Goal: Transaction & Acquisition: Purchase product/service

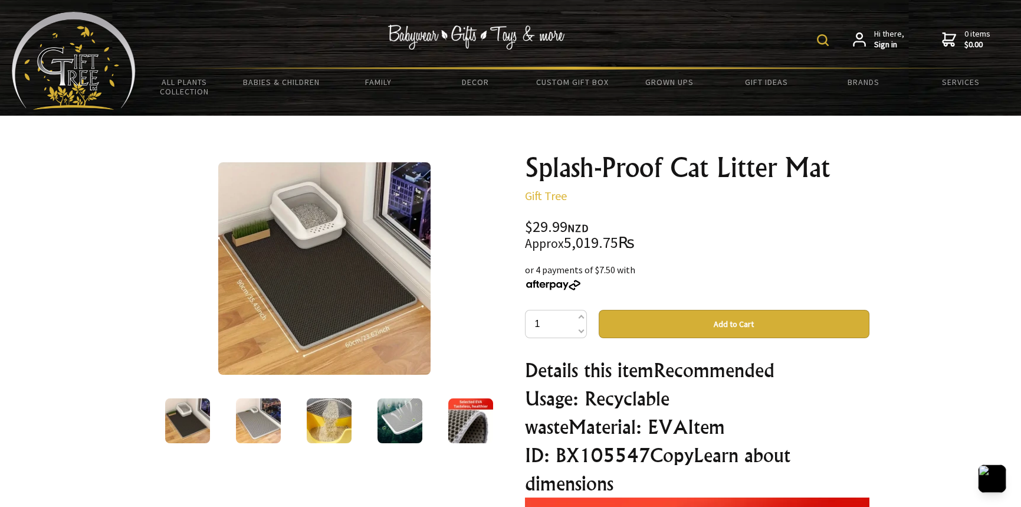
drag, startPoint x: 207, startPoint y: 155, endPoint x: 324, endPoint y: 273, distance: 166.4
click at [342, 303] on div at bounding box center [324, 267] width 344 height 229
click at [304, 238] on img at bounding box center [324, 268] width 212 height 212
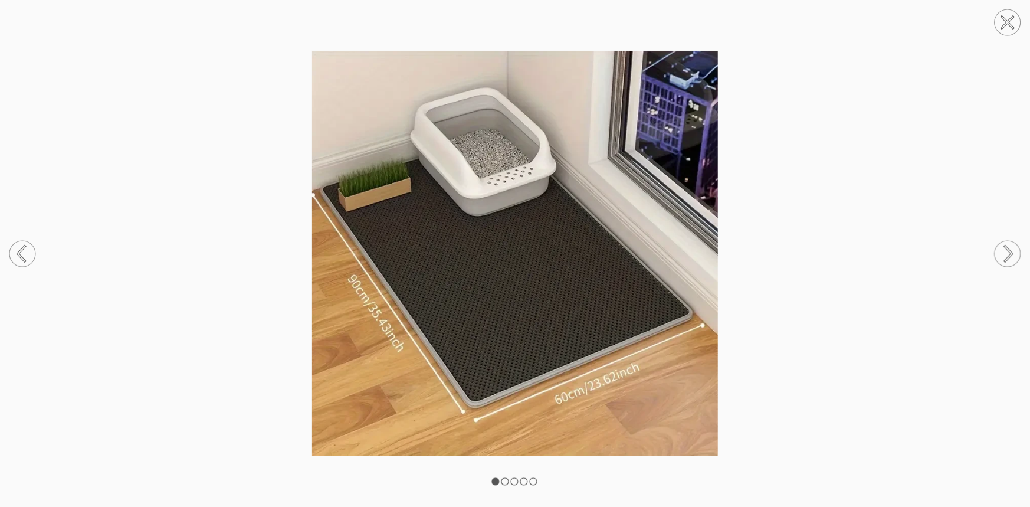
click at [341, 221] on img at bounding box center [515, 253] width 1030 height 405
click at [982, 12] on div at bounding box center [515, 253] width 1030 height 507
click at [1007, 9] on circle at bounding box center [1007, 22] width 26 height 26
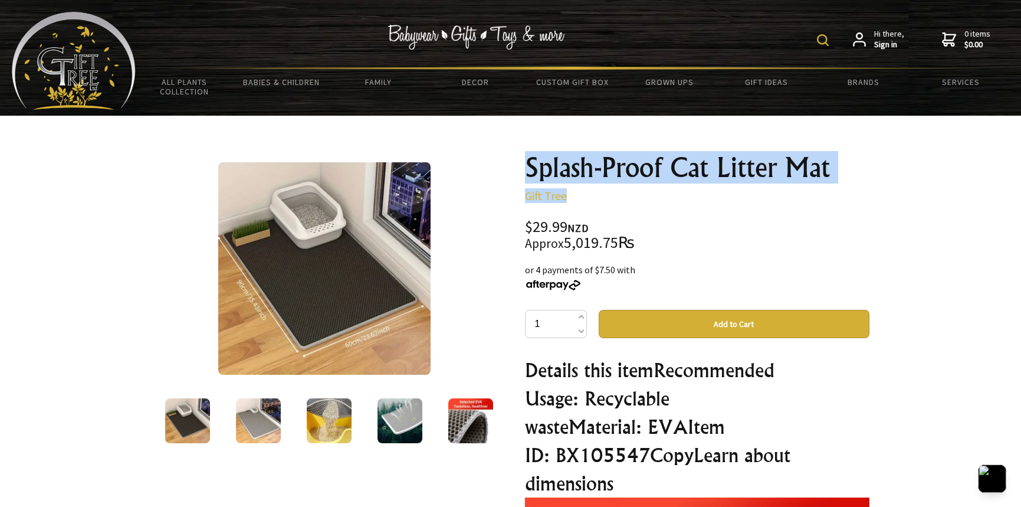
drag, startPoint x: 521, startPoint y: 158, endPoint x: 783, endPoint y: 180, distance: 263.4
click at [818, 189] on div "Splash-Proof Cat Litter Mat Gift Tree $29.99 NZD Approx 5,019.75₨ or 4 payments…" at bounding box center [696, 489] width 363 height 691
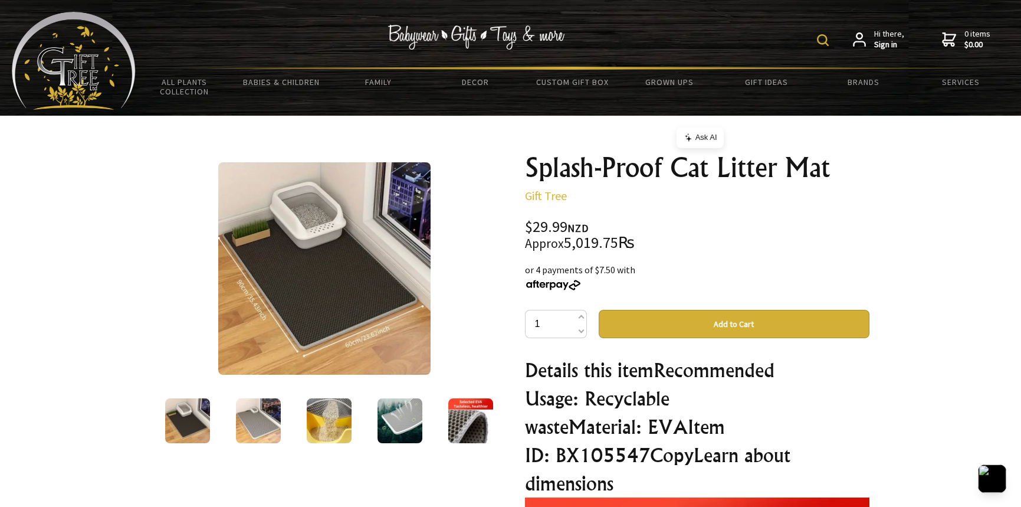
click at [656, 287] on div "or 4 payments of $7.50 with" at bounding box center [697, 276] width 344 height 28
drag, startPoint x: 588, startPoint y: 230, endPoint x: 566, endPoint y: 227, distance: 22.6
click at [566, 227] on div "$29.99 NZD Approx 5,019.75₨" at bounding box center [697, 234] width 344 height 31
click at [464, 187] on div at bounding box center [324, 267] width 344 height 229
click at [185, 436] on img at bounding box center [187, 420] width 45 height 45
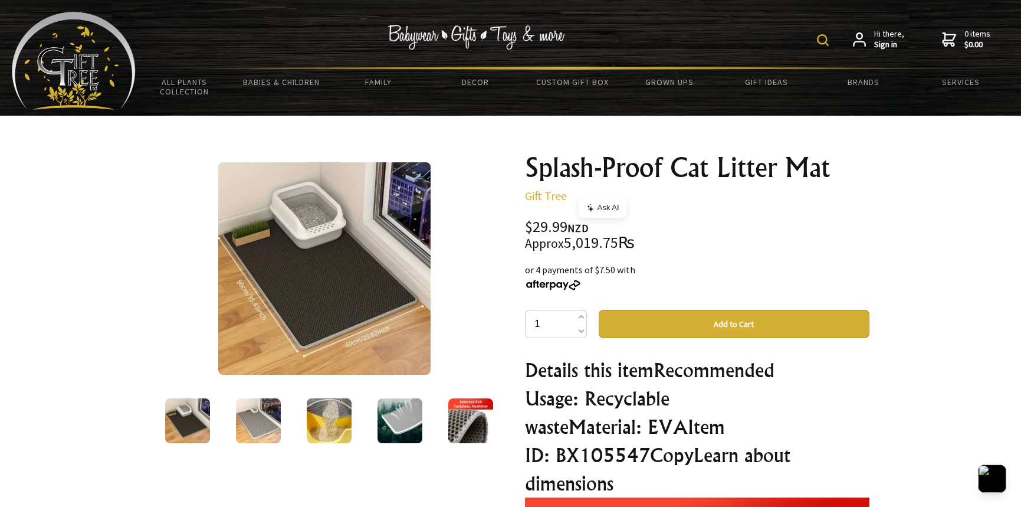
click at [236, 424] on img at bounding box center [258, 420] width 45 height 45
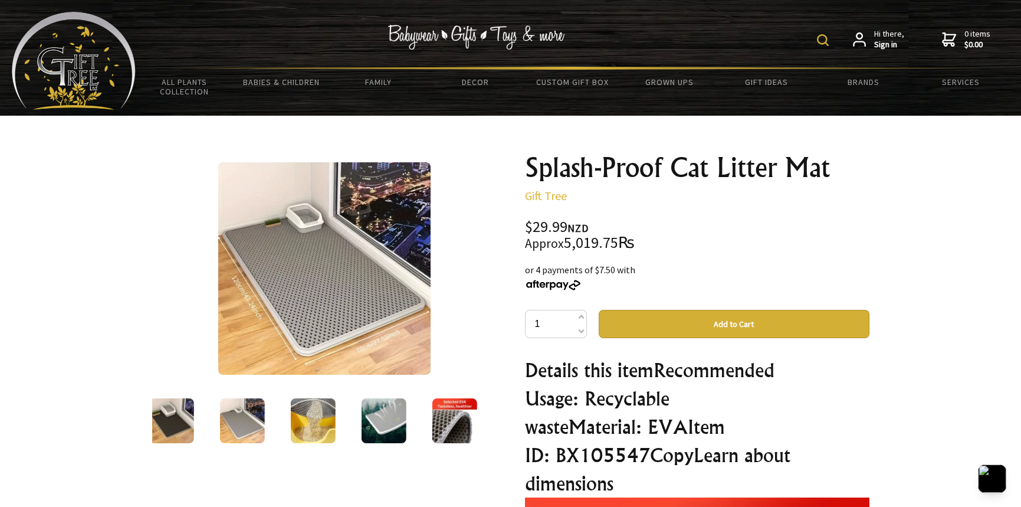
click at [372, 317] on img at bounding box center [324, 268] width 212 height 212
